Goal: Task Accomplishment & Management: Complete application form

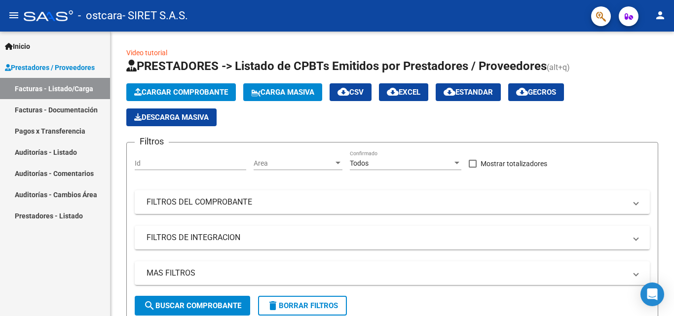
scroll to position [36, 0]
drag, startPoint x: 671, startPoint y: 83, endPoint x: 664, endPoint y: 123, distance: 41.1
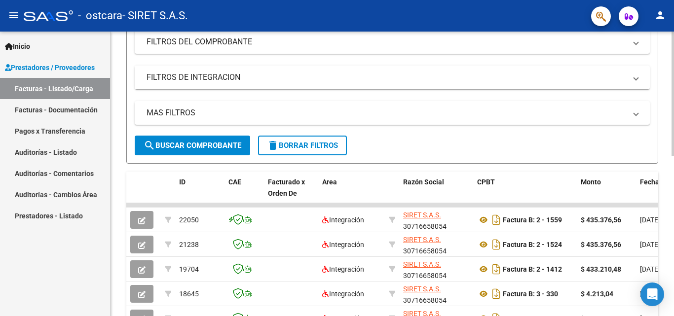
scroll to position [0, 0]
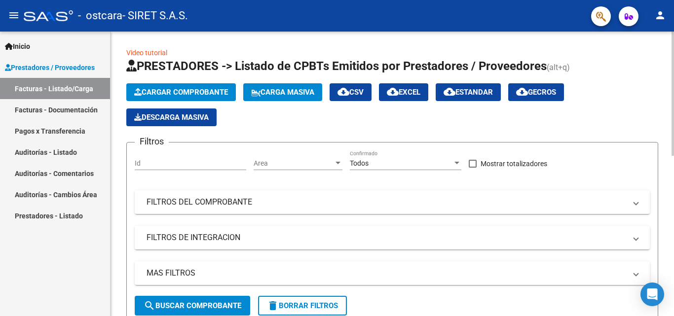
click at [674, 105] on div at bounding box center [673, 94] width 2 height 124
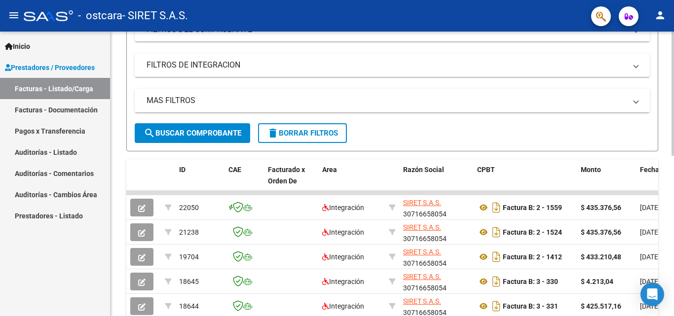
scroll to position [162, 0]
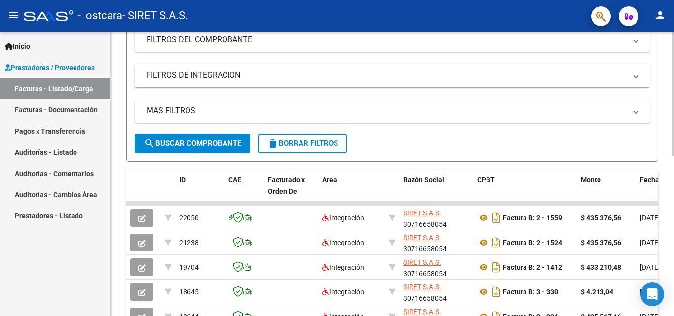
click at [674, 176] on div at bounding box center [673, 166] width 2 height 124
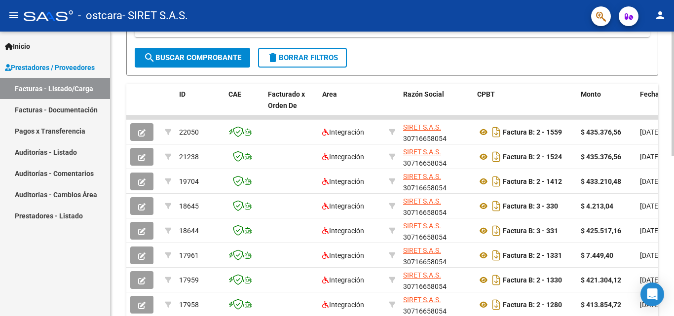
scroll to position [255, 0]
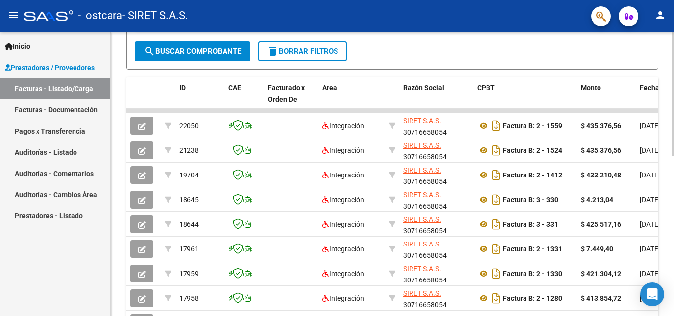
click at [674, 150] on div at bounding box center [673, 208] width 2 height 124
drag, startPoint x: 317, startPoint y: 110, endPoint x: 418, endPoint y: 104, distance: 101.3
click at [418, 104] on div "ID CAE Facturado x Orden De Area Razón Social CPBT Monto Fecha Cpbt Días desde …" at bounding box center [392, 232] width 532 height 311
click at [49, 113] on link "Facturas - Documentación" at bounding box center [55, 109] width 110 height 21
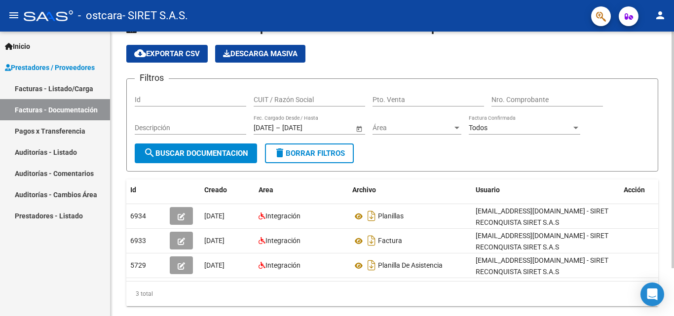
scroll to position [57, 0]
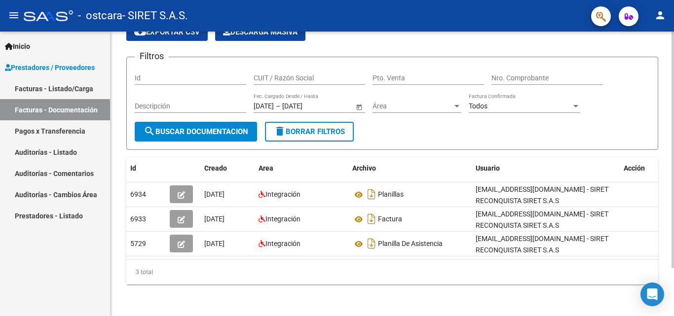
click at [674, 140] on div at bounding box center [673, 197] width 2 height 237
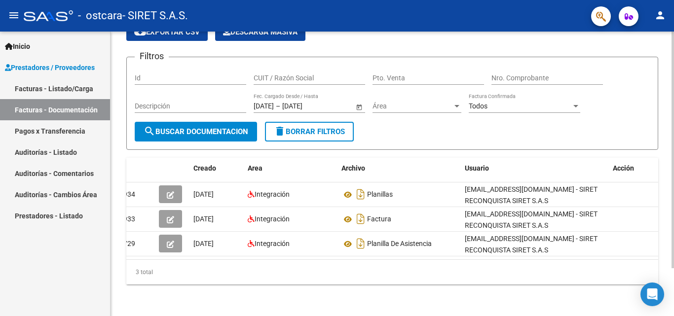
scroll to position [0, 0]
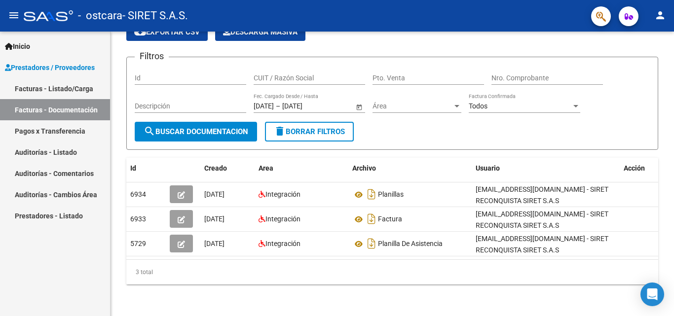
click at [47, 134] on link "Pagos x Transferencia" at bounding box center [55, 130] width 110 height 21
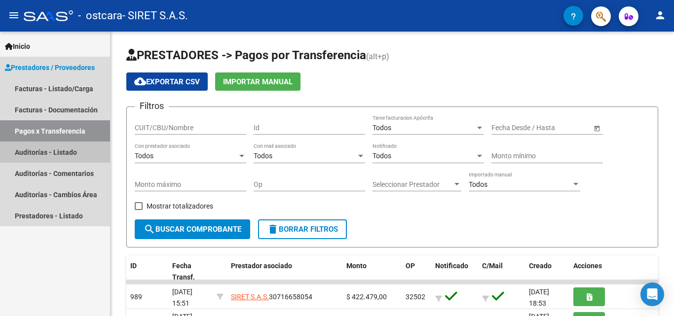
click at [33, 153] on link "Auditorías - Listado" at bounding box center [55, 152] width 110 height 21
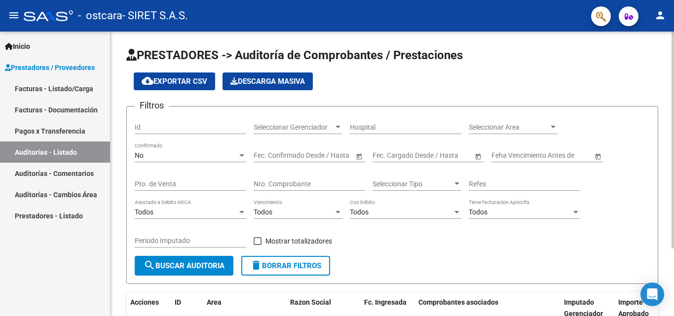
click at [640, 116] on div "PRESTADORES -> Auditoría de Comprobantes / Prestaciones cloud_download Exportar…" at bounding box center [394, 219] width 566 height 374
click at [49, 173] on link "Auditorías - Comentarios" at bounding box center [55, 173] width 110 height 21
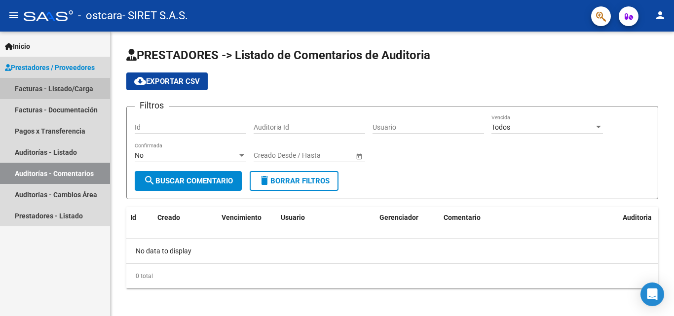
click at [32, 89] on link "Facturas - Listado/Carga" at bounding box center [55, 88] width 110 height 21
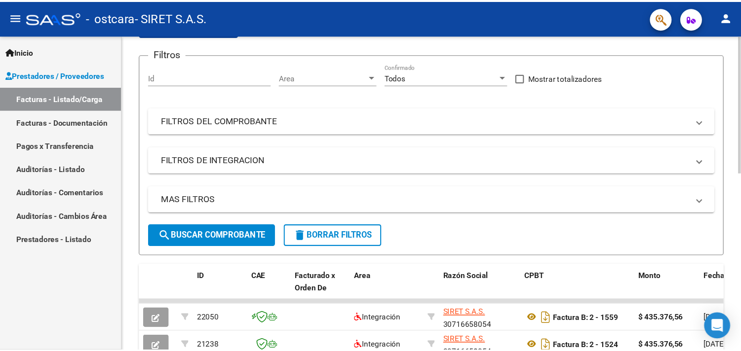
scroll to position [64, 0]
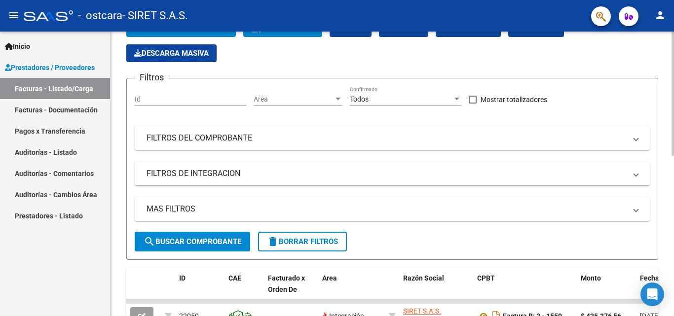
click at [674, 131] on div at bounding box center [673, 122] width 2 height 124
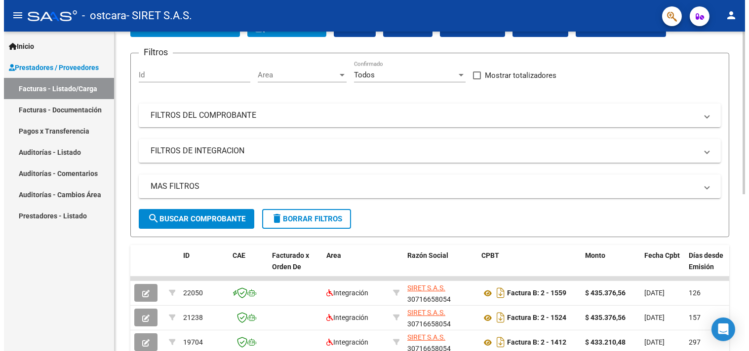
scroll to position [0, 0]
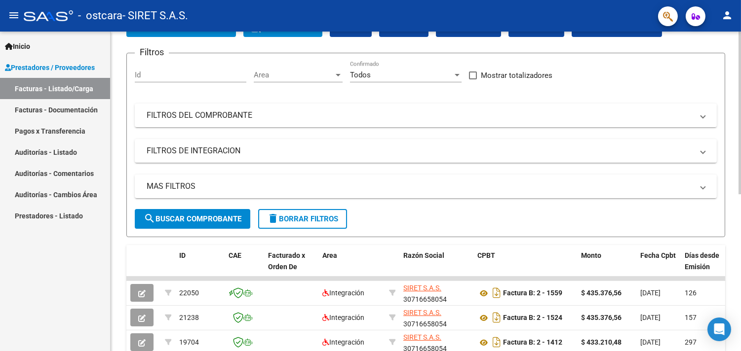
drag, startPoint x: 674, startPoint y: 120, endPoint x: 622, endPoint y: 70, distance: 72.2
click at [622, 70] on div "Filtros Id Area Area Todos Confirmado Mostrar totalizadores FILTROS DEL COMPROB…" at bounding box center [426, 135] width 582 height 148
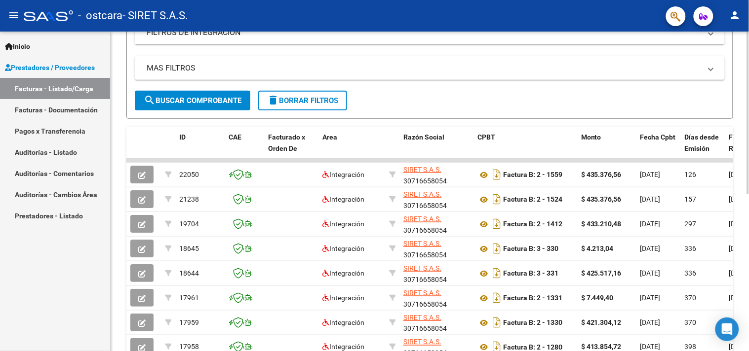
scroll to position [164, 0]
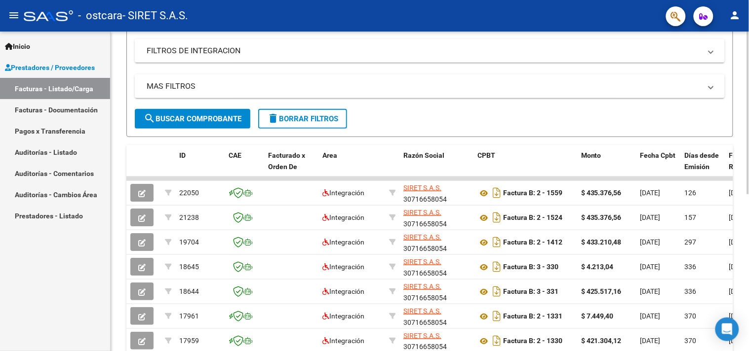
click at [674, 214] on div at bounding box center [748, 198] width 2 height 163
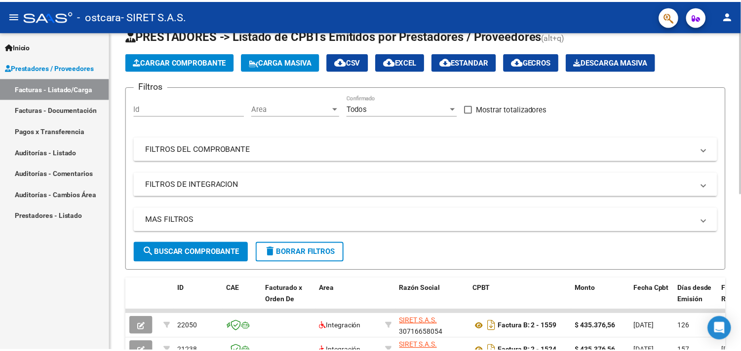
scroll to position [0, 0]
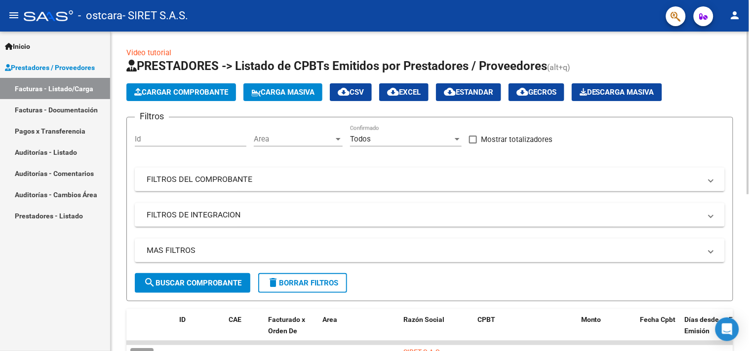
click at [674, 36] on div "Video tutorial PRESTADORES -> Listado de CPBTs Emitidos por Prestadores / Prove…" at bounding box center [431, 342] width 641 height 620
click at [210, 92] on span "Cargar Comprobante" at bounding box center [181, 92] width 94 height 9
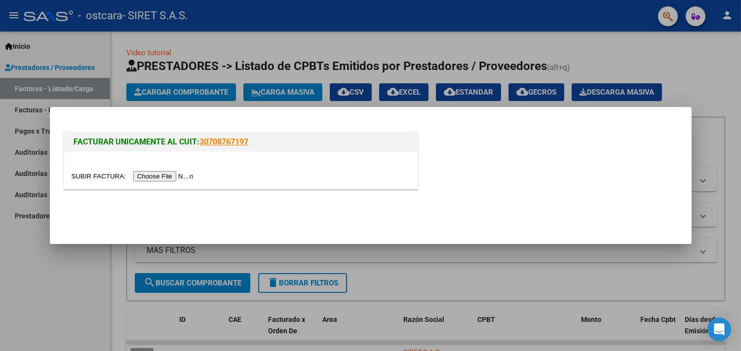
click at [175, 178] on input "file" at bounding box center [134, 176] width 125 height 10
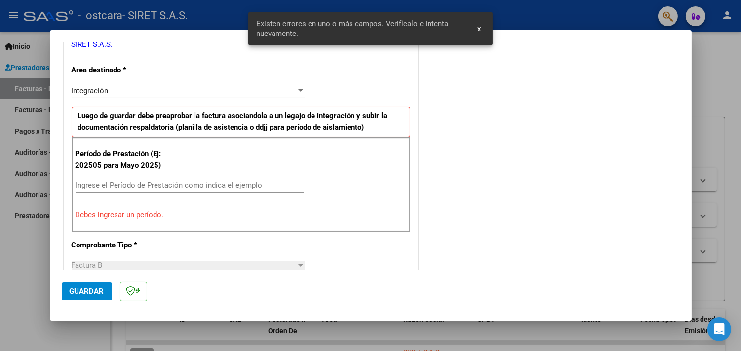
scroll to position [229, 0]
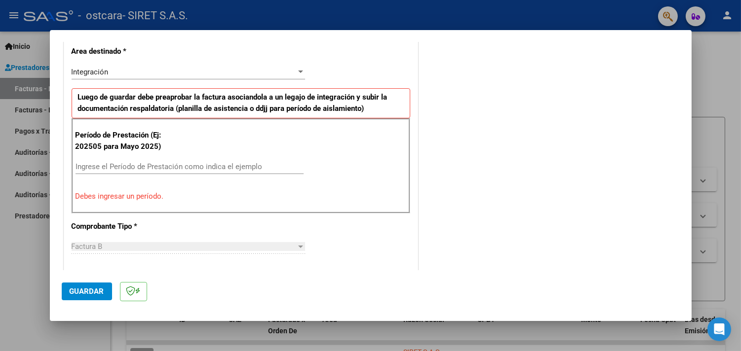
click at [94, 166] on input "Ingrese el Período de Prestación como indica el ejemplo" at bounding box center [189, 166] width 228 height 9
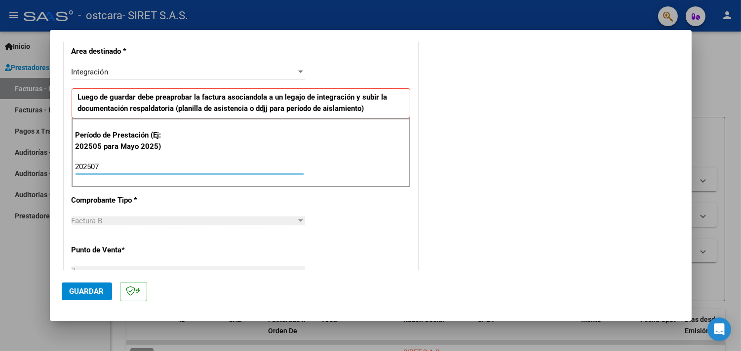
type input "202507"
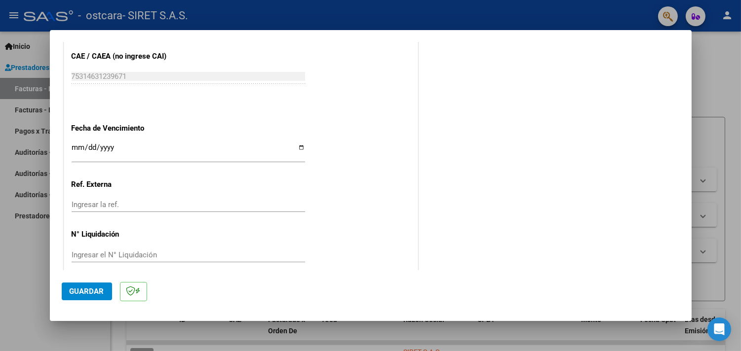
scroll to position [640, 0]
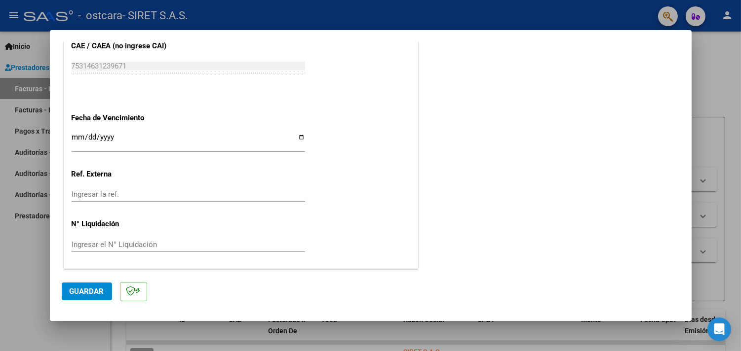
click at [86, 290] on span "Guardar" at bounding box center [87, 291] width 35 height 9
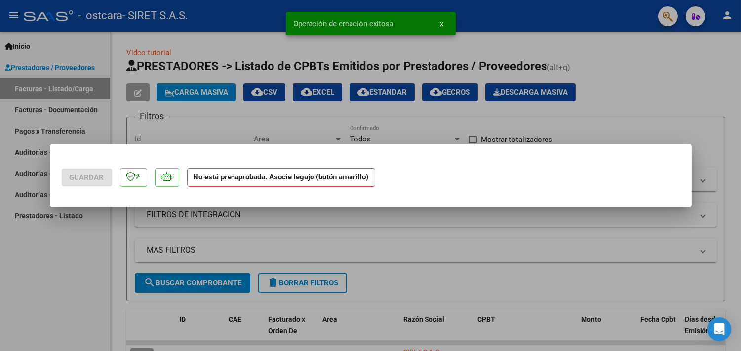
scroll to position [0, 0]
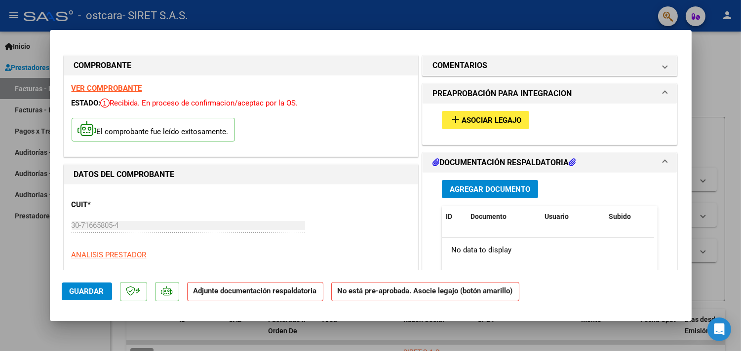
click at [486, 186] on span "Agregar Documento" at bounding box center [490, 189] width 80 height 9
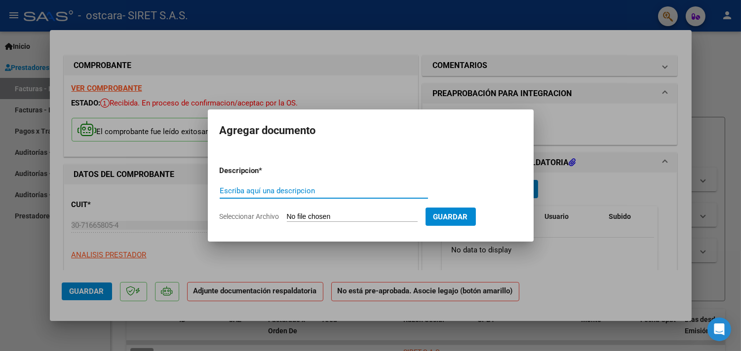
click at [281, 188] on input "Escriba aquí una descripcion" at bounding box center [324, 191] width 208 height 9
type input "planilla"
click at [274, 215] on span "Seleccionar Archivo" at bounding box center [250, 217] width 60 height 8
click at [287, 215] on input "Seleccionar Archivo" at bounding box center [352, 217] width 131 height 9
type input "C:\fakepath\[PERSON_NAME] planilla.pdf"
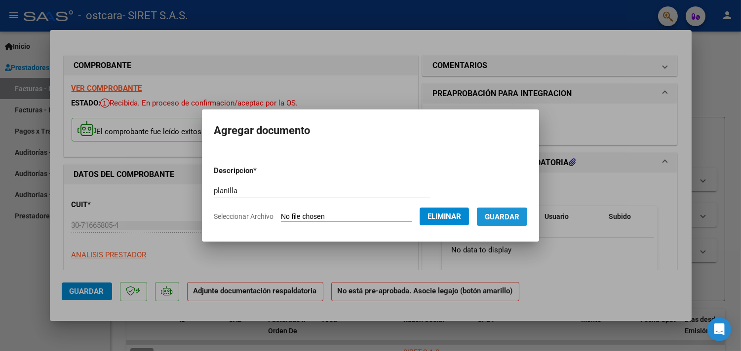
click at [515, 218] on span "Guardar" at bounding box center [502, 217] width 35 height 9
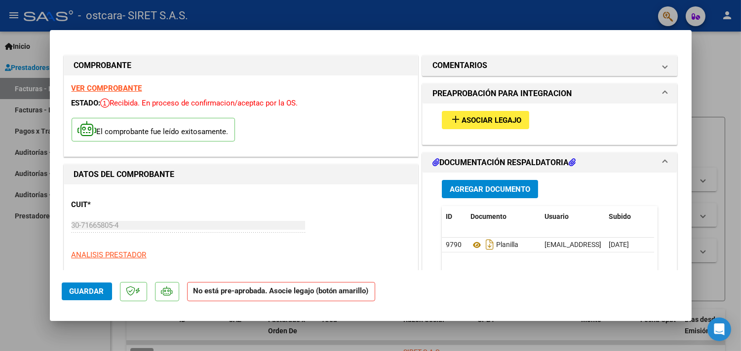
click at [490, 118] on span "Asociar Legajo" at bounding box center [491, 120] width 60 height 9
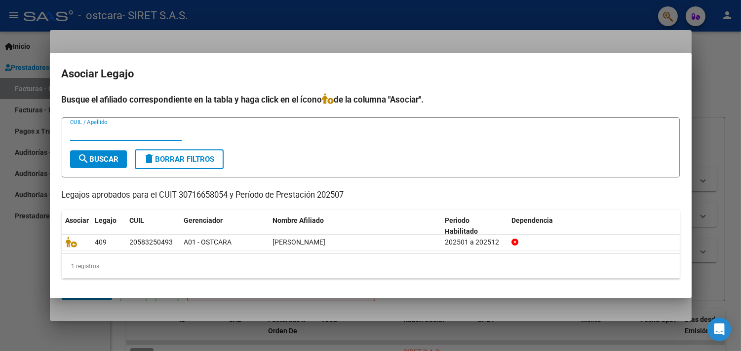
click at [130, 131] on input "CUIL / Apellido" at bounding box center [126, 133] width 112 height 9
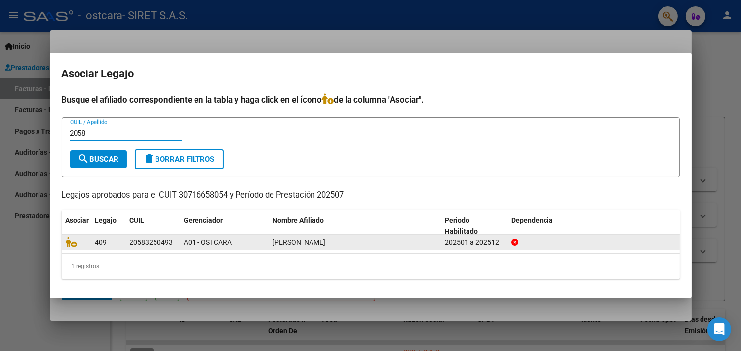
type input "2058"
click at [326, 244] on span "[PERSON_NAME]" at bounding box center [299, 242] width 53 height 8
type textarea "MORES"
click at [326, 244] on span "[PERSON_NAME]" at bounding box center [299, 242] width 53 height 8
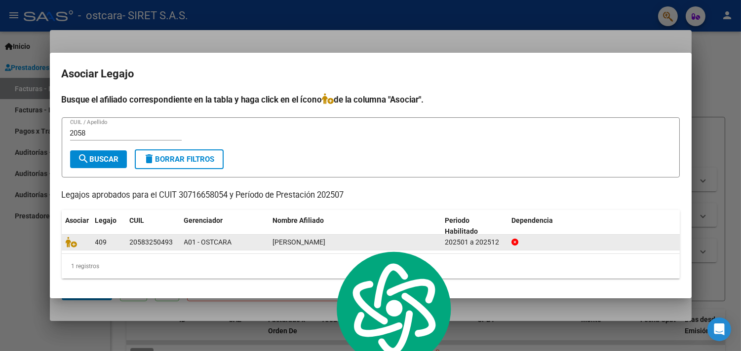
click at [510, 243] on datatable-body-cell at bounding box center [593, 242] width 172 height 15
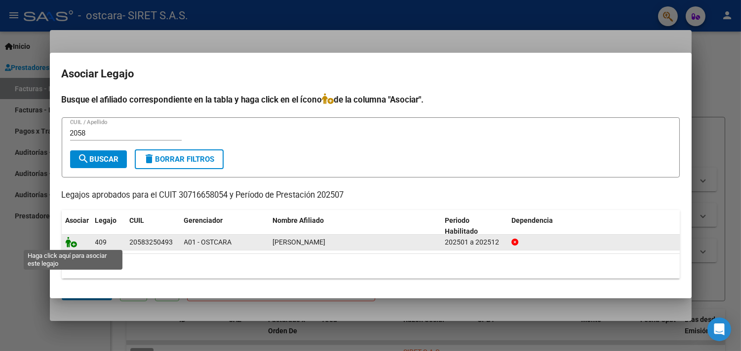
click at [71, 244] on icon at bounding box center [72, 242] width 12 height 11
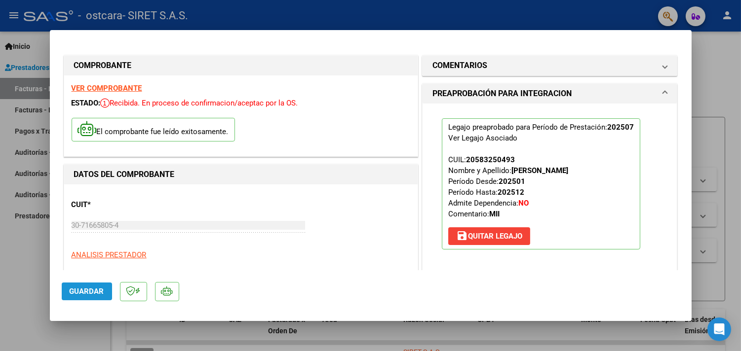
click at [93, 290] on span "Guardar" at bounding box center [87, 291] width 35 height 9
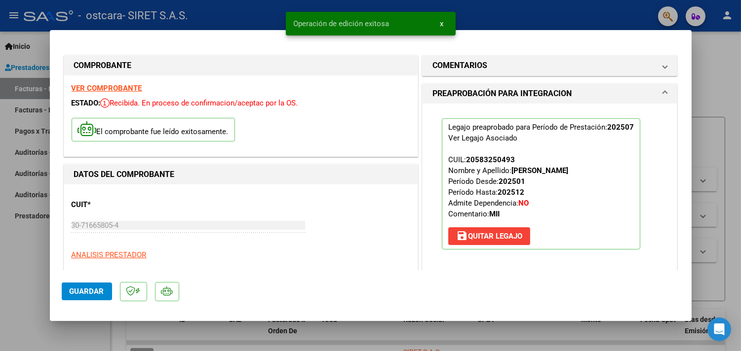
click at [440, 21] on span "x" at bounding box center [441, 23] width 3 height 9
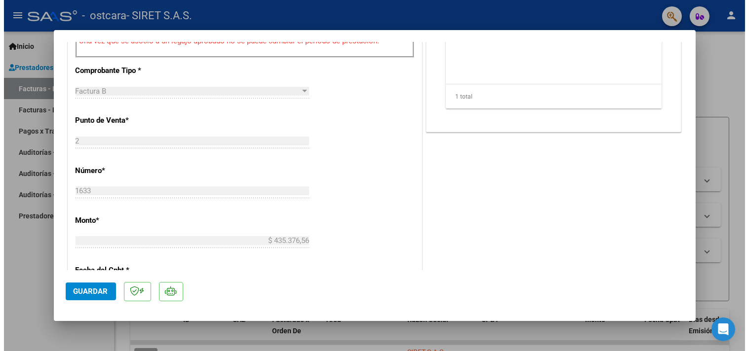
scroll to position [90, 0]
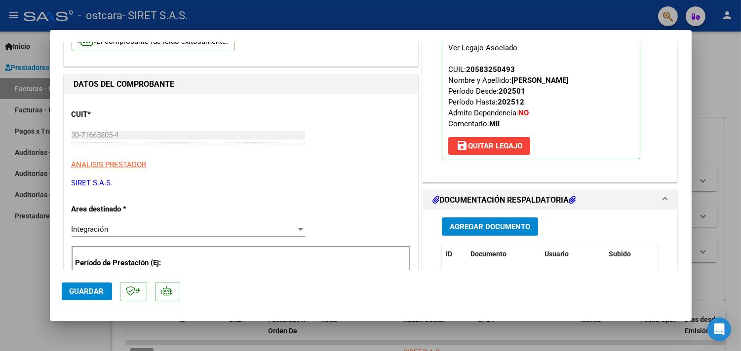
click at [14, 88] on div at bounding box center [370, 175] width 741 height 351
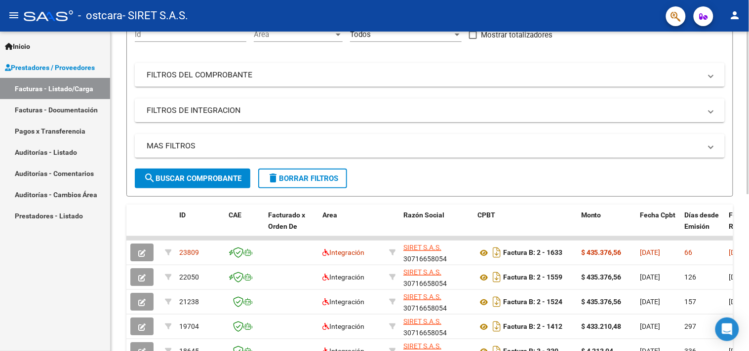
scroll to position [106, 0]
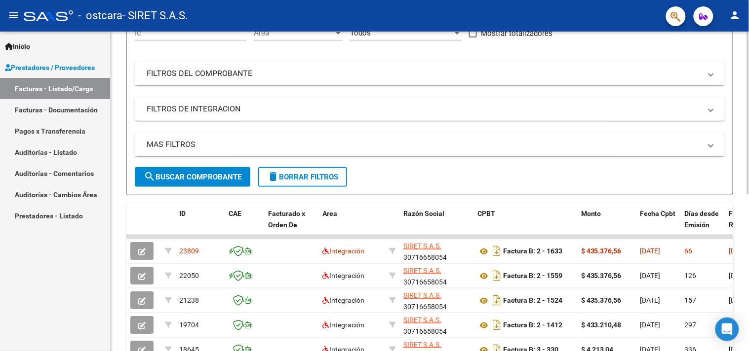
click at [674, 230] on div at bounding box center [748, 168] width 2 height 163
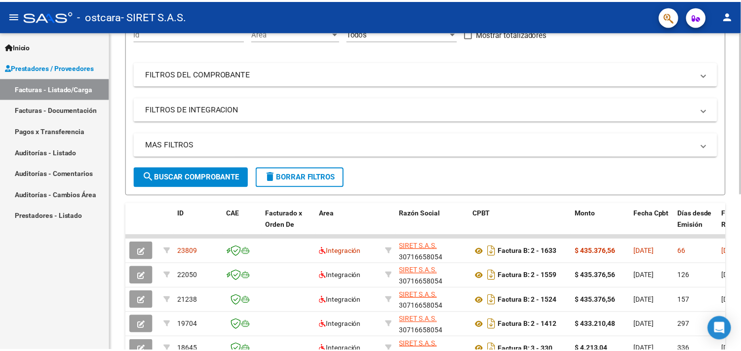
scroll to position [0, 0]
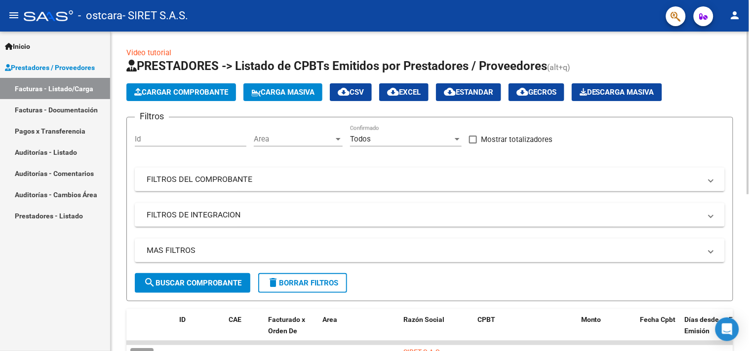
click at [674, 70] on div at bounding box center [748, 113] width 2 height 163
click at [169, 96] on span "Cargar Comprobante" at bounding box center [181, 92] width 94 height 9
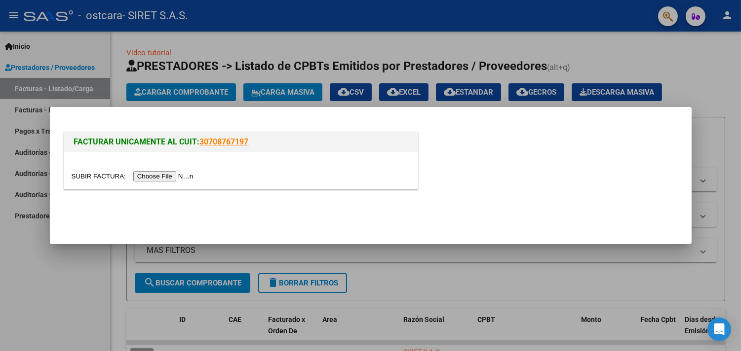
click at [160, 175] on input "file" at bounding box center [134, 176] width 125 height 10
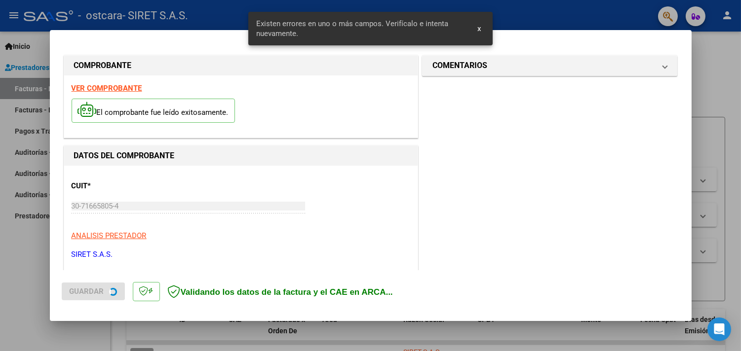
scroll to position [229, 0]
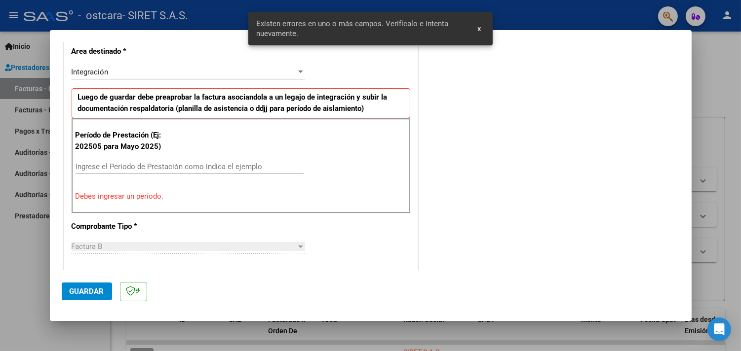
click at [114, 168] on input "Ingrese el Período de Prestación como indica el ejemplo" at bounding box center [189, 166] width 228 height 9
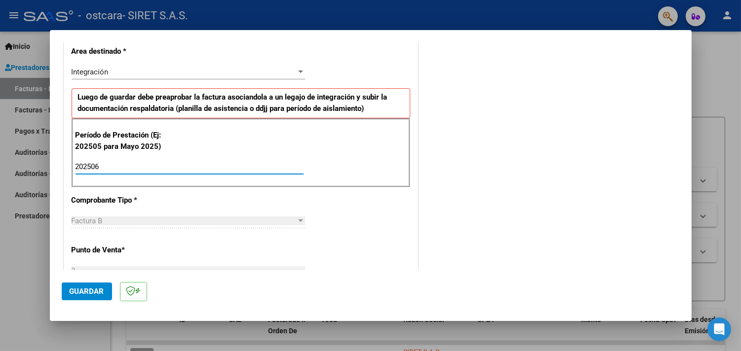
type input "202506"
click at [82, 289] on span "Guardar" at bounding box center [87, 291] width 35 height 9
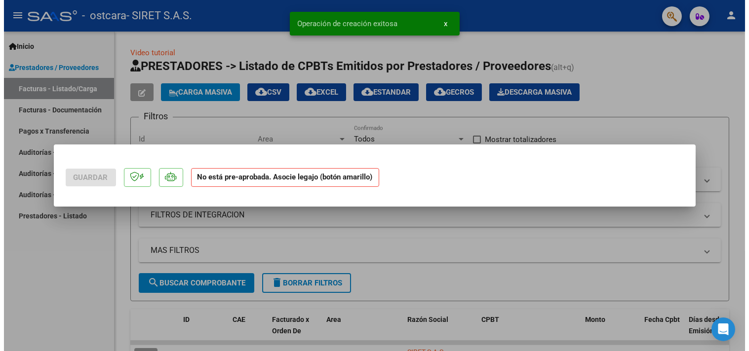
scroll to position [0, 0]
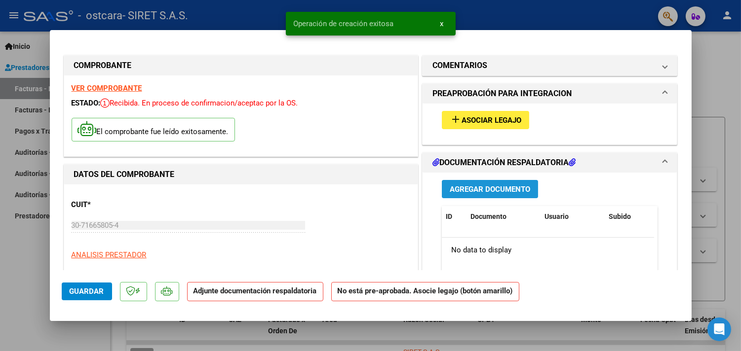
click at [474, 189] on span "Agregar Documento" at bounding box center [490, 189] width 80 height 9
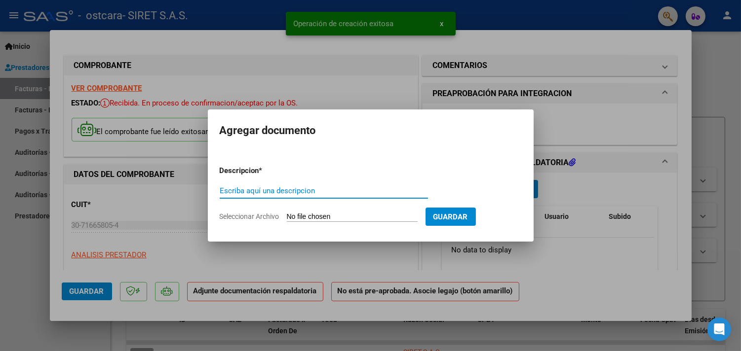
click at [304, 190] on input "Escriba aquí una descripcion" at bounding box center [324, 191] width 208 height 9
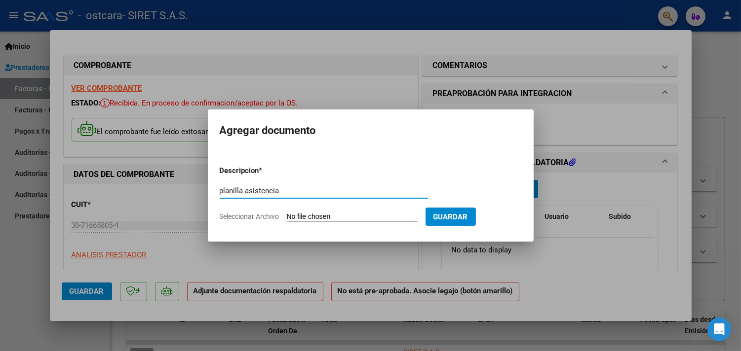
type input "planilla asistencia"
click at [311, 218] on input "Seleccionar Archivo" at bounding box center [352, 217] width 131 height 9
type input "C:\fakepath\[PERSON_NAME] planilla.pdf"
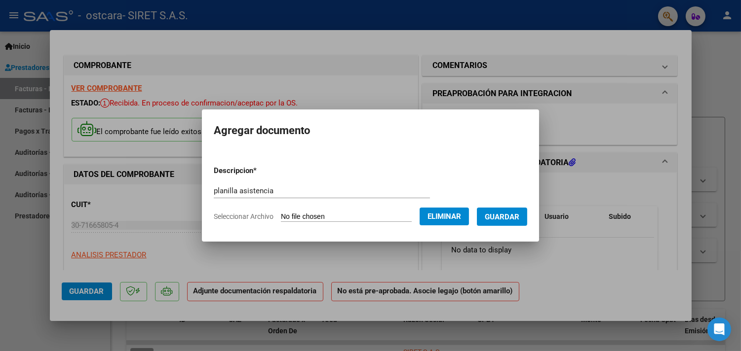
click at [505, 215] on span "Guardar" at bounding box center [502, 217] width 35 height 9
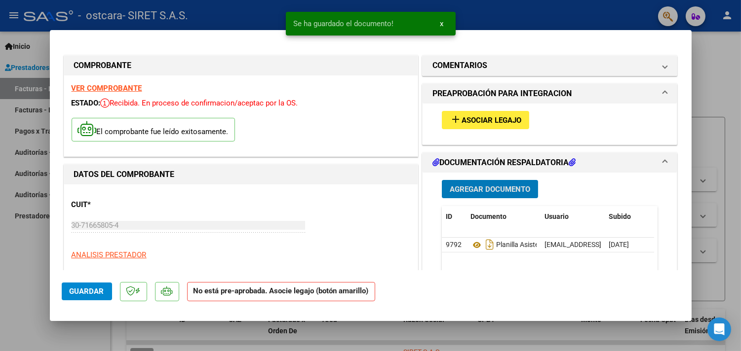
click at [481, 116] on span "Asociar Legajo" at bounding box center [491, 120] width 60 height 9
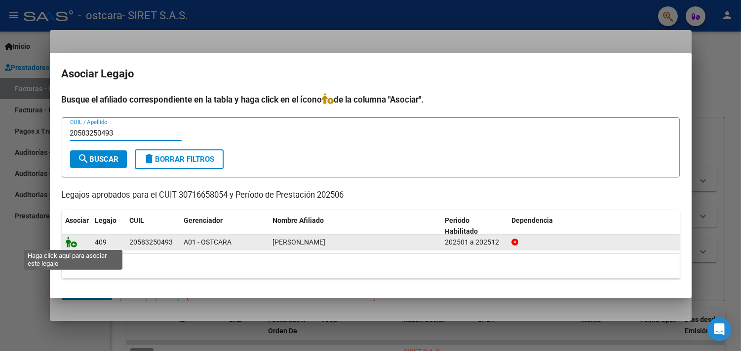
type input "20583250493"
click at [70, 242] on icon at bounding box center [72, 242] width 12 height 11
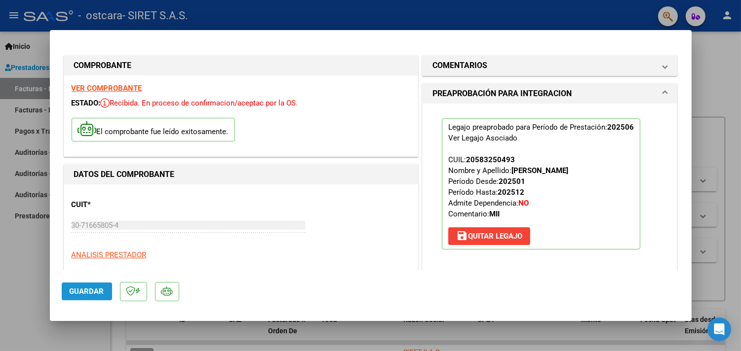
click at [82, 294] on span "Guardar" at bounding box center [87, 291] width 35 height 9
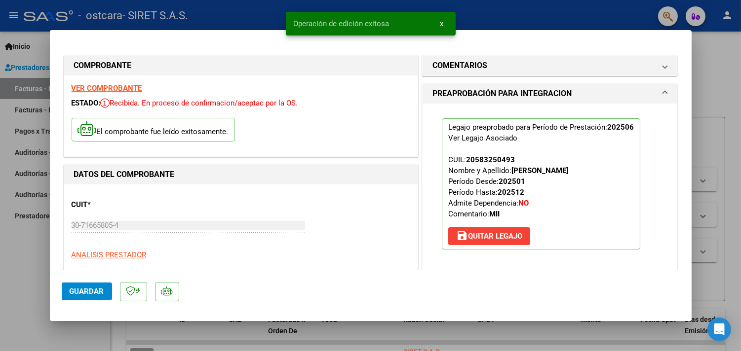
click at [41, 43] on div at bounding box center [370, 175] width 741 height 351
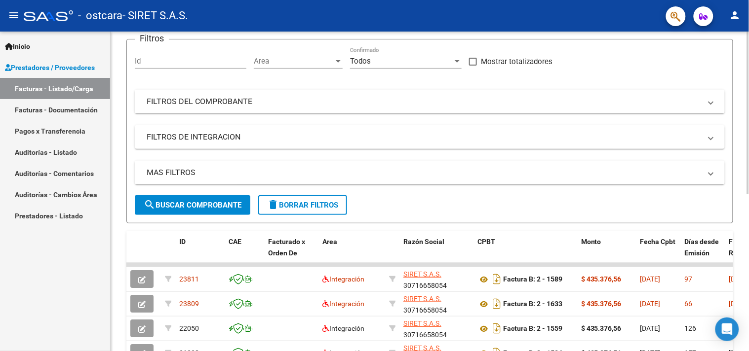
scroll to position [75, 0]
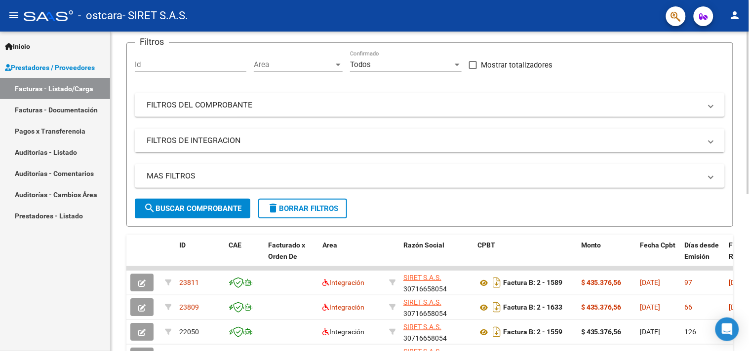
click at [674, 209] on div at bounding box center [748, 152] width 2 height 163
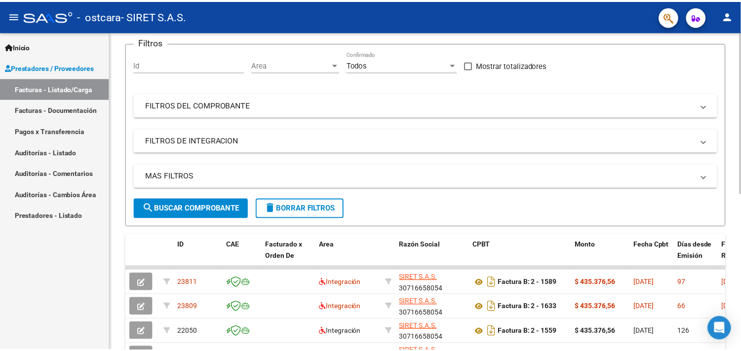
scroll to position [0, 0]
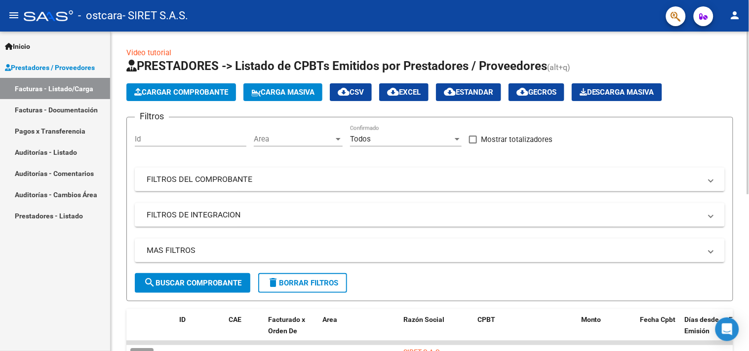
click at [674, 33] on div at bounding box center [748, 192] width 2 height 320
click at [674, 33] on div at bounding box center [748, 113] width 2 height 163
click at [200, 92] on span "Cargar Comprobante" at bounding box center [181, 92] width 94 height 9
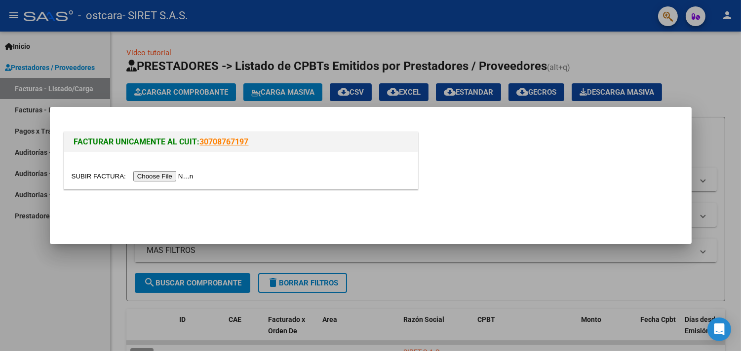
click at [170, 175] on input "file" at bounding box center [134, 176] width 125 height 10
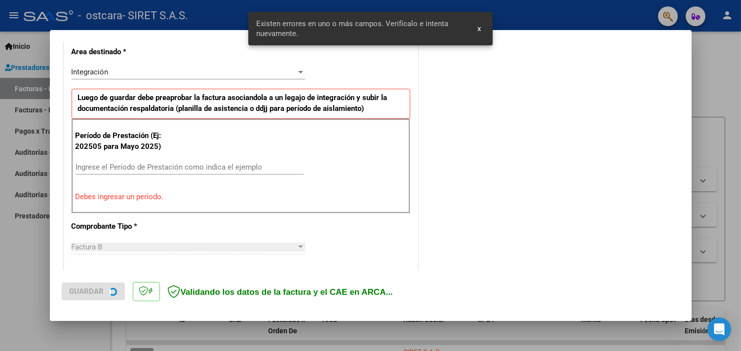
scroll to position [229, 0]
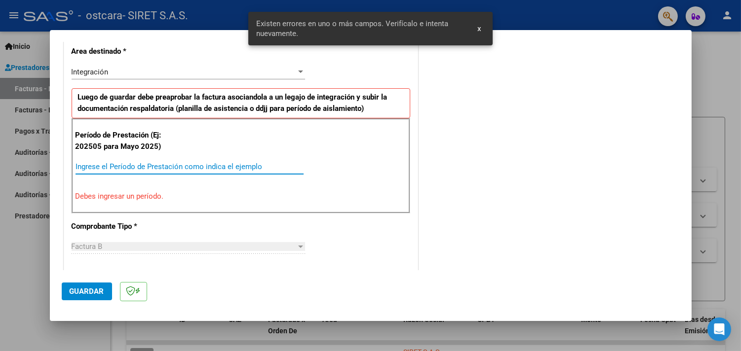
click at [113, 165] on input "Ingrese el Período de Prestación como indica el ejemplo" at bounding box center [189, 166] width 228 height 9
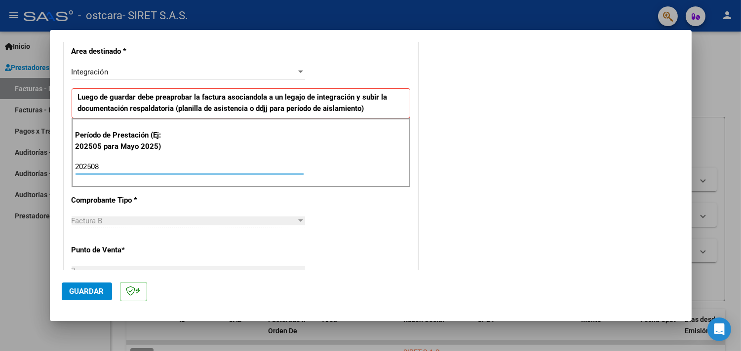
type input "202508"
click at [87, 290] on span "Guardar" at bounding box center [87, 291] width 35 height 9
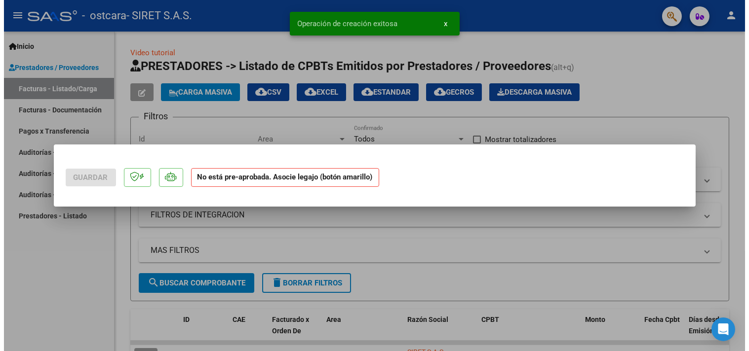
scroll to position [0, 0]
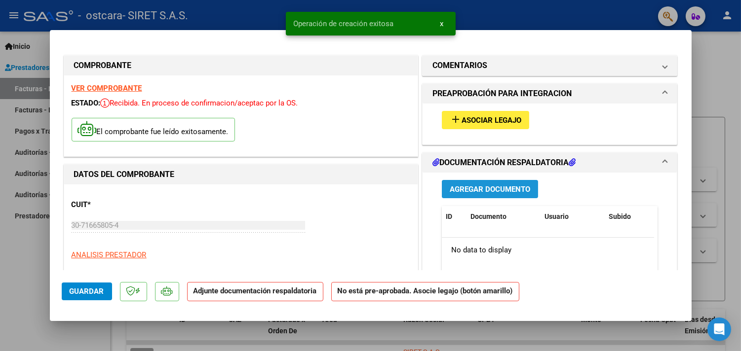
click at [483, 188] on span "Agregar Documento" at bounding box center [490, 189] width 80 height 9
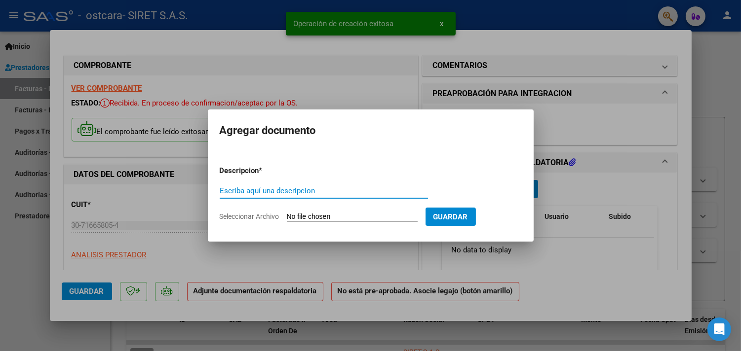
click at [277, 189] on input "Escriba aquí una descripcion" at bounding box center [324, 191] width 208 height 9
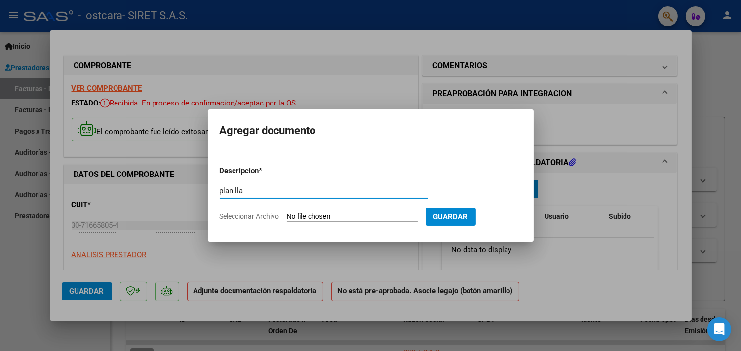
type input "planilla"
click at [295, 218] on input "Seleccionar Archivo" at bounding box center [352, 217] width 131 height 9
type input "C:\fakepath\[PERSON_NAME] PLANILLA.pdf"
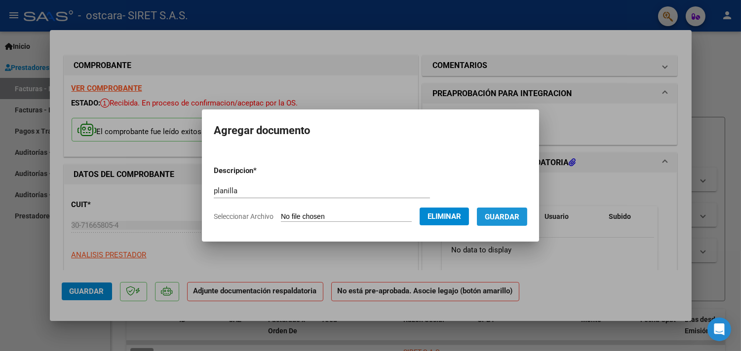
click at [517, 214] on span "Guardar" at bounding box center [502, 217] width 35 height 9
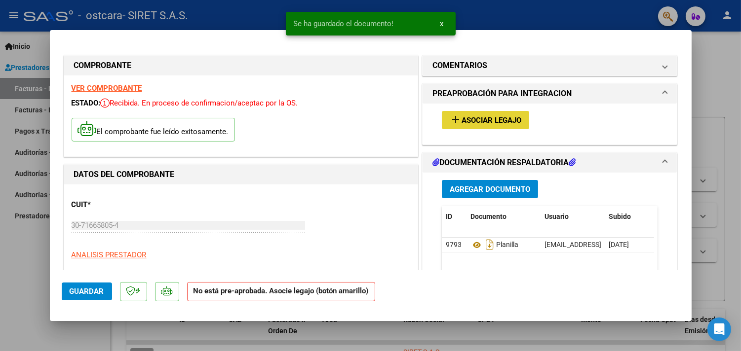
click at [469, 120] on span "Asociar Legajo" at bounding box center [491, 120] width 60 height 9
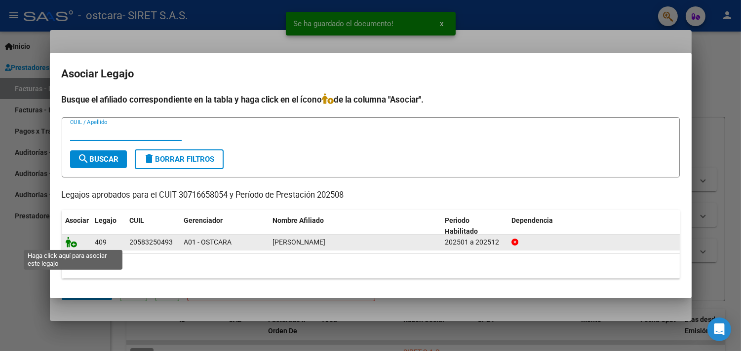
click at [72, 244] on icon at bounding box center [72, 242] width 12 height 11
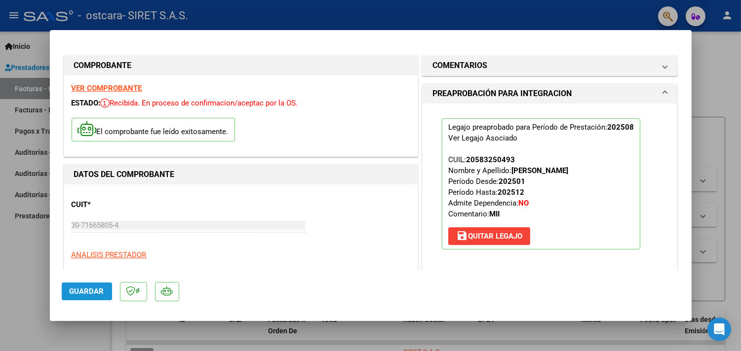
click at [79, 294] on span "Guardar" at bounding box center [87, 291] width 35 height 9
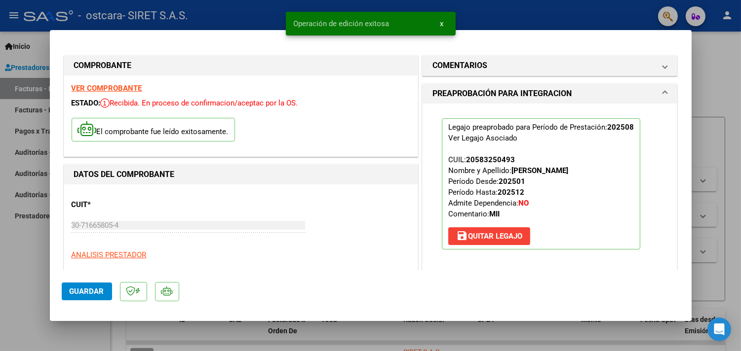
click at [674, 45] on div at bounding box center [370, 175] width 741 height 351
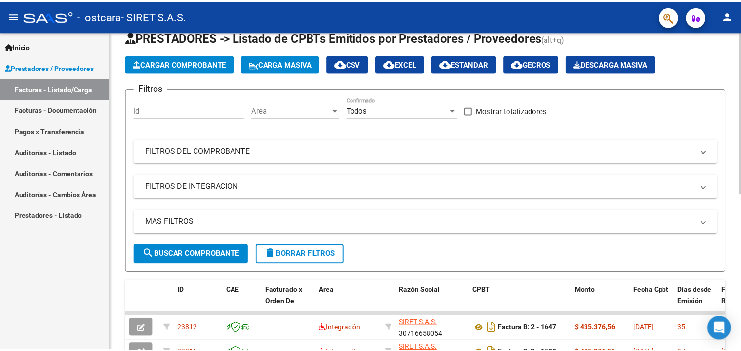
scroll to position [16, 0]
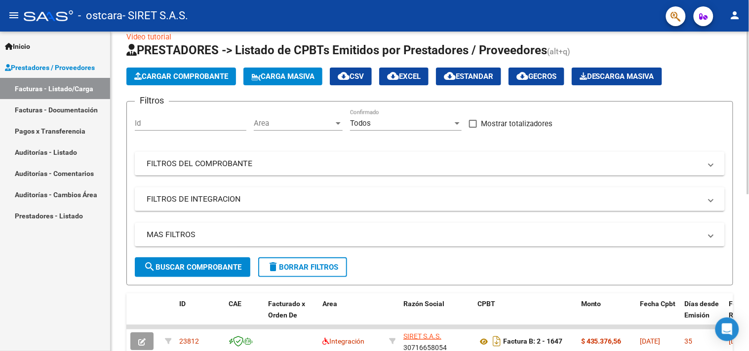
click at [674, 158] on div "Video tutorial PRESTADORES -> Listado de CPBTs Emitidos por Prestadores / Prove…" at bounding box center [431, 326] width 641 height 620
click at [176, 77] on span "Cargar Comprobante" at bounding box center [181, 76] width 94 height 9
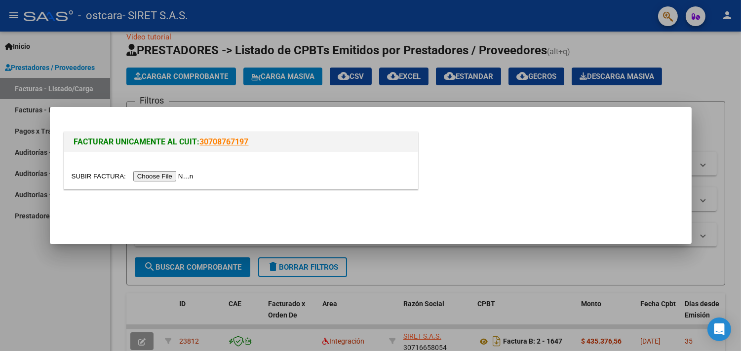
click at [150, 181] on input "file" at bounding box center [134, 176] width 125 height 10
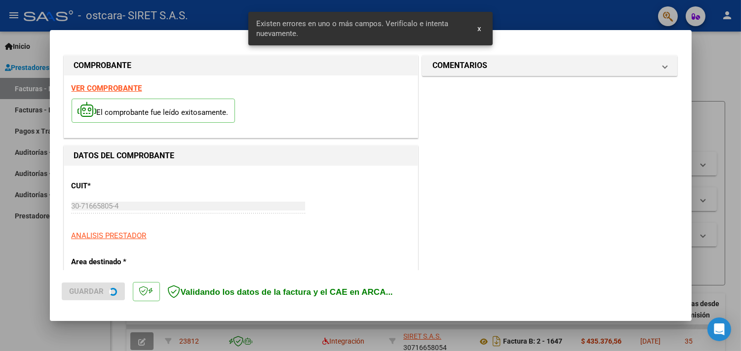
scroll to position [229, 0]
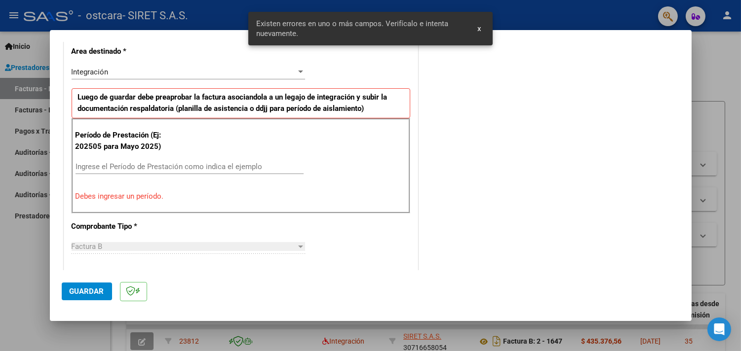
click at [113, 167] on input "Ingrese el Período de Prestación como indica el ejemplo" at bounding box center [189, 166] width 228 height 9
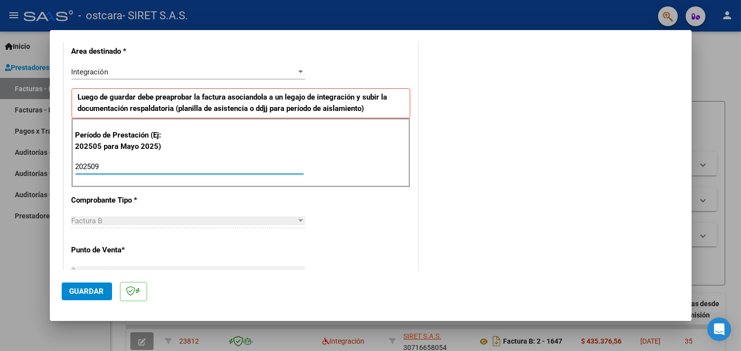
type input "202509"
click at [87, 291] on span "Guardar" at bounding box center [87, 291] width 35 height 9
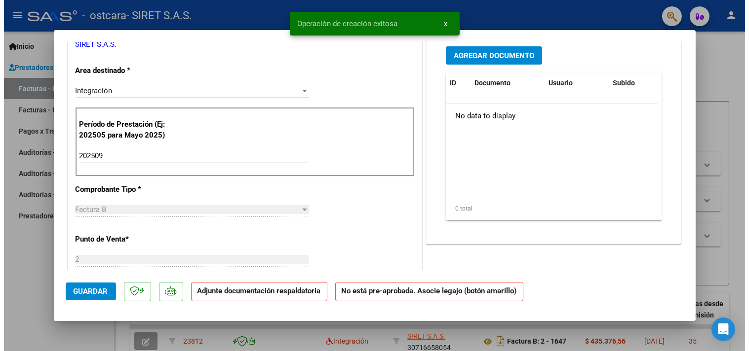
scroll to position [0, 0]
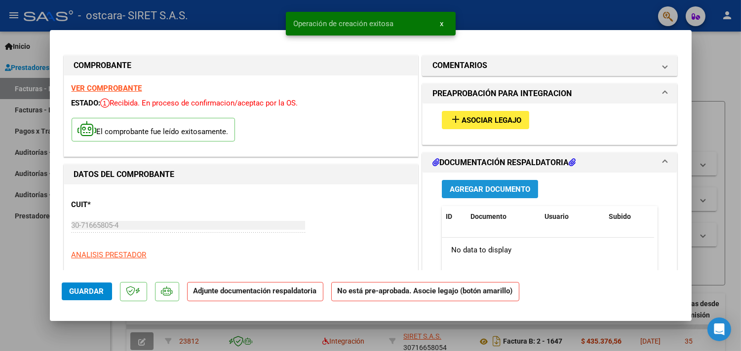
click at [467, 189] on span "Agregar Documento" at bounding box center [490, 189] width 80 height 9
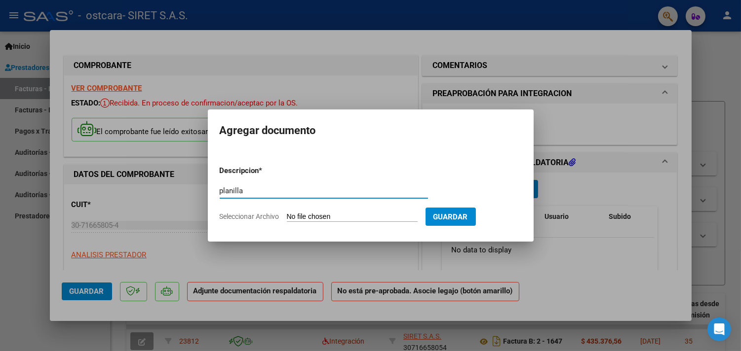
type input "planilla"
click at [343, 216] on input "Seleccionar Archivo" at bounding box center [352, 217] width 131 height 9
type input "C:\fakepath\[PERSON_NAME] PLANILLA.pdf"
click at [157, 81] on div at bounding box center [370, 175] width 741 height 351
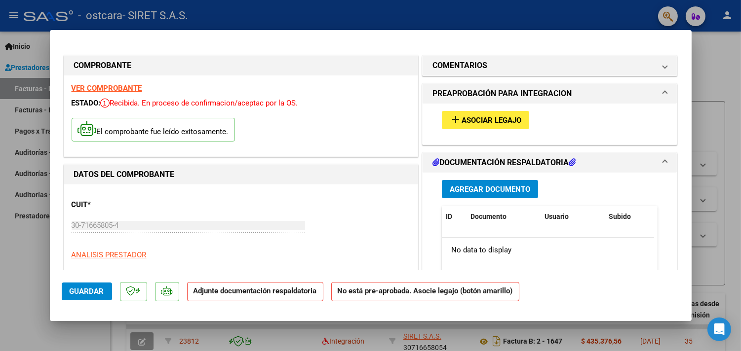
click at [491, 120] on span "Asociar Legajo" at bounding box center [491, 120] width 60 height 9
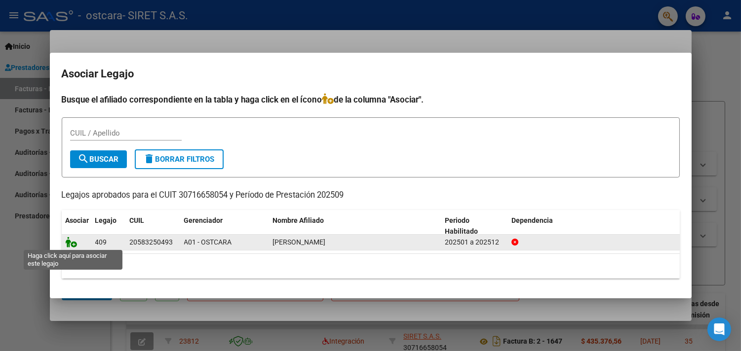
click at [68, 243] on icon at bounding box center [72, 242] width 12 height 11
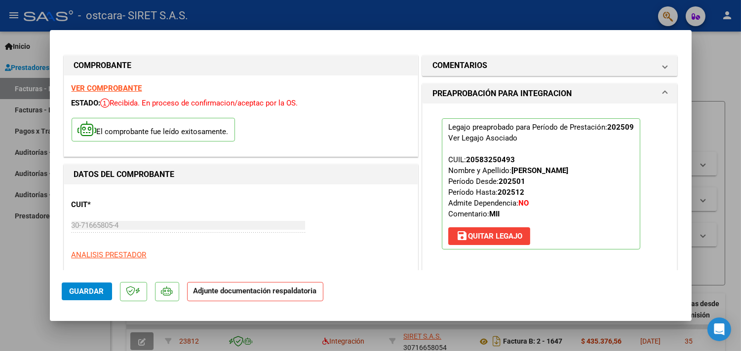
click at [90, 291] on span "Guardar" at bounding box center [87, 291] width 35 height 9
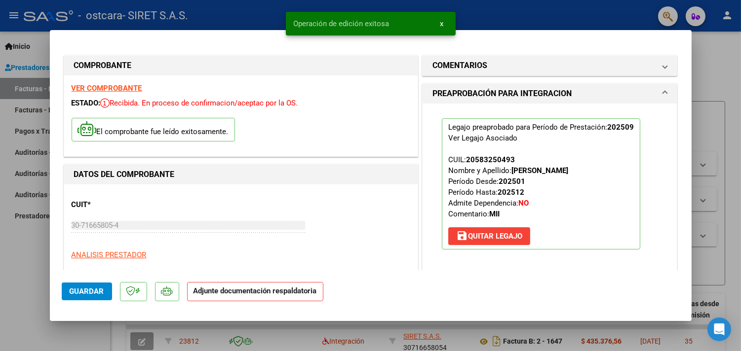
click at [674, 80] on div at bounding box center [370, 175] width 741 height 351
type input "$ 0,00"
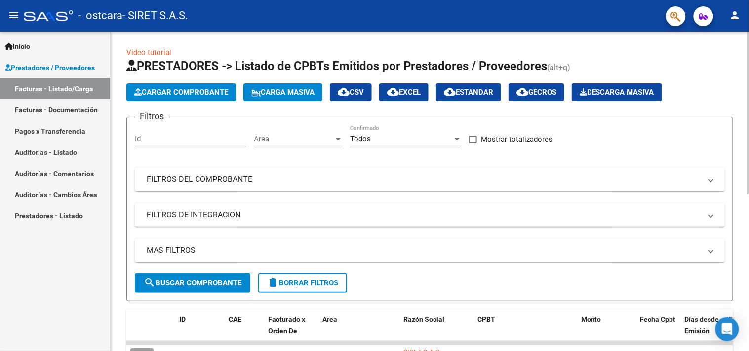
click at [674, 103] on div at bounding box center [748, 113] width 2 height 163
